Goal: Find specific page/section: Find specific page/section

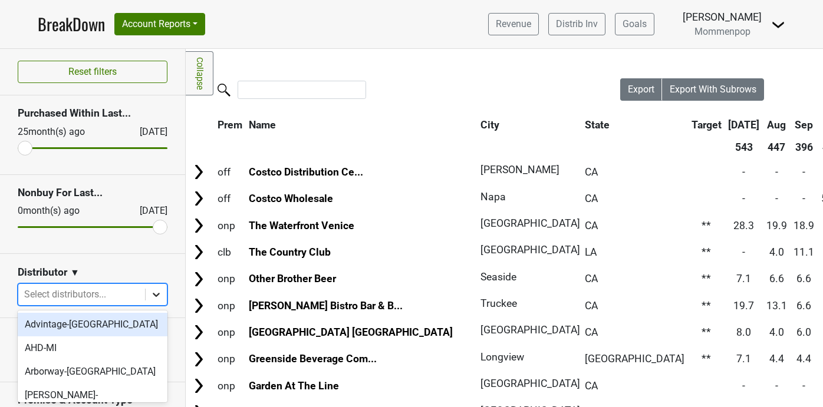
click at [159, 292] on icon at bounding box center [156, 295] width 12 height 12
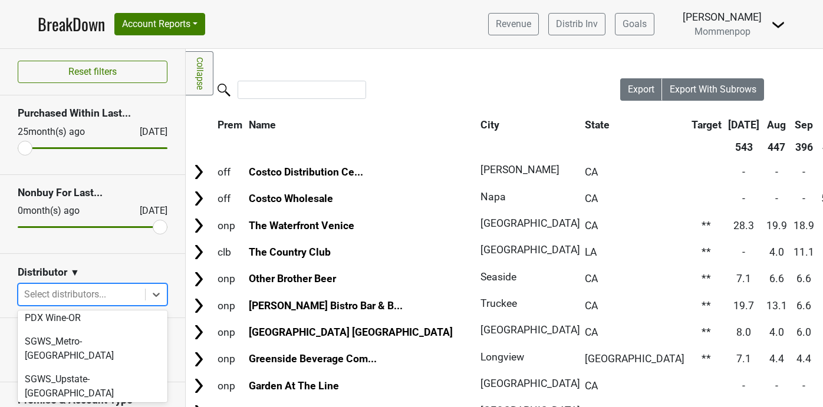
scroll to position [362, 0]
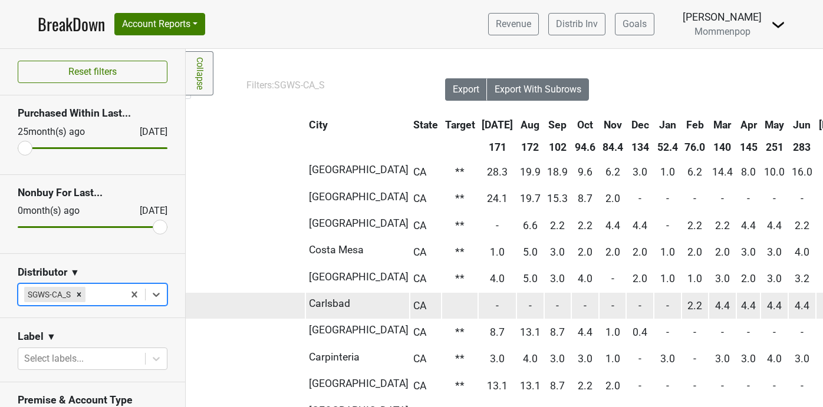
scroll to position [0, 0]
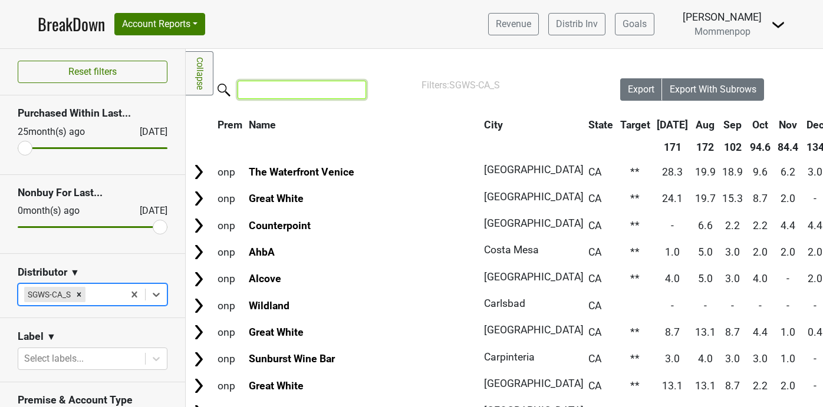
click at [281, 90] on input "search" at bounding box center [302, 90] width 129 height 18
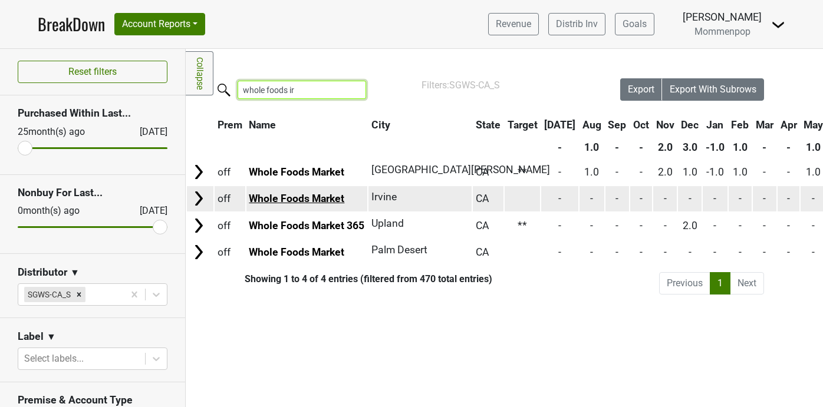
type input "whole foods ir"
click at [286, 197] on link "Whole Foods Market" at bounding box center [297, 199] width 96 height 12
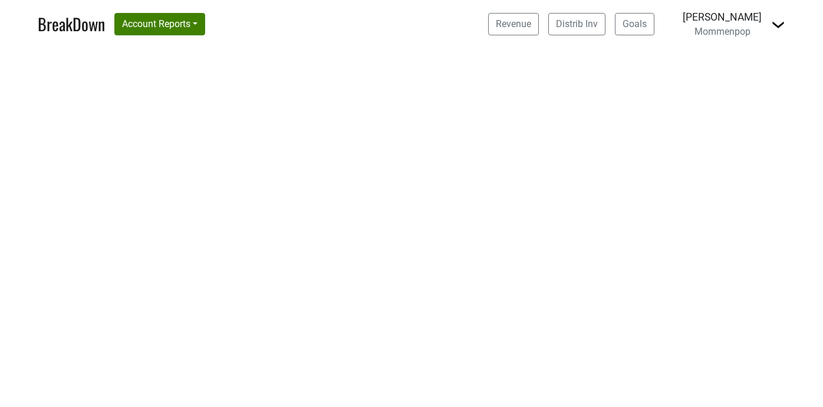
select select "CA"
